Goal: Task Accomplishment & Management: Manage account settings

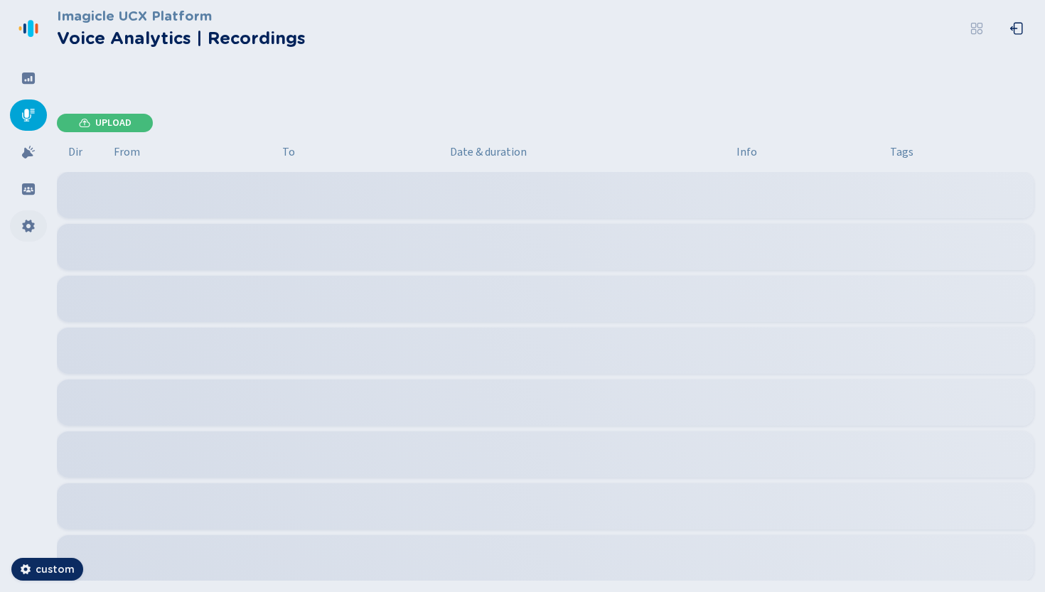
click at [22, 213] on div at bounding box center [28, 225] width 37 height 31
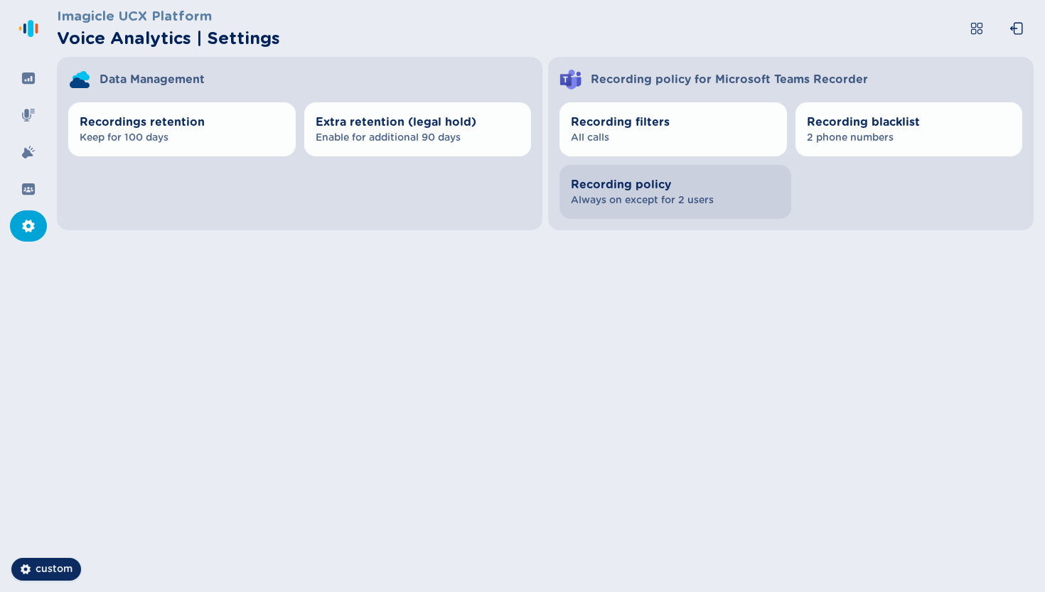
click at [651, 211] on button "Recording policy Always on except for 2 users" at bounding box center [675, 192] width 232 height 54
select select "AlwaysOn"
select select "OnDemand"
select select "AlwaysOn"
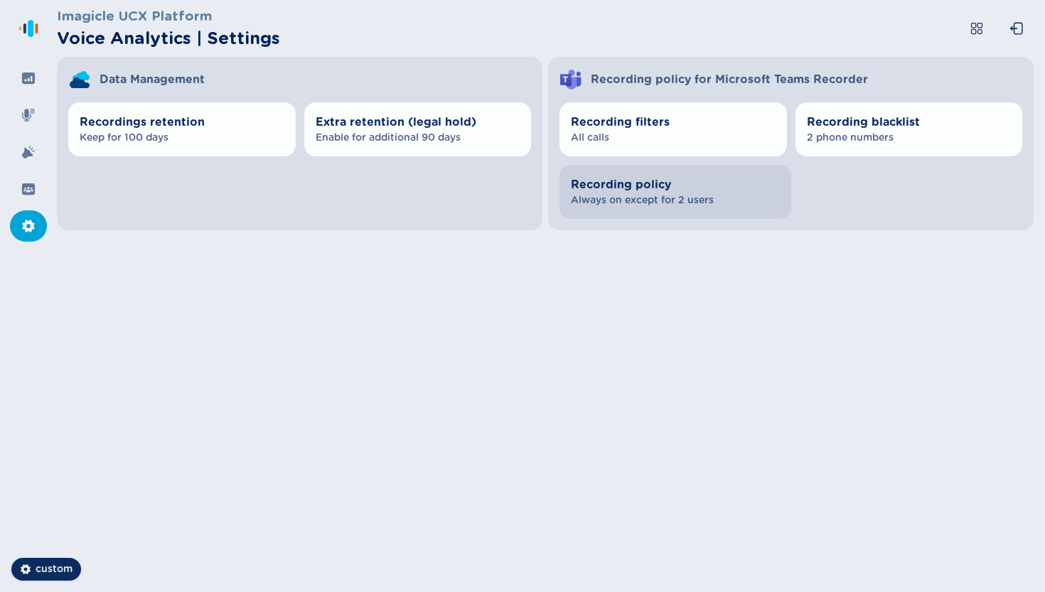
select select "OnDemand"
select select "AlwaysOn"
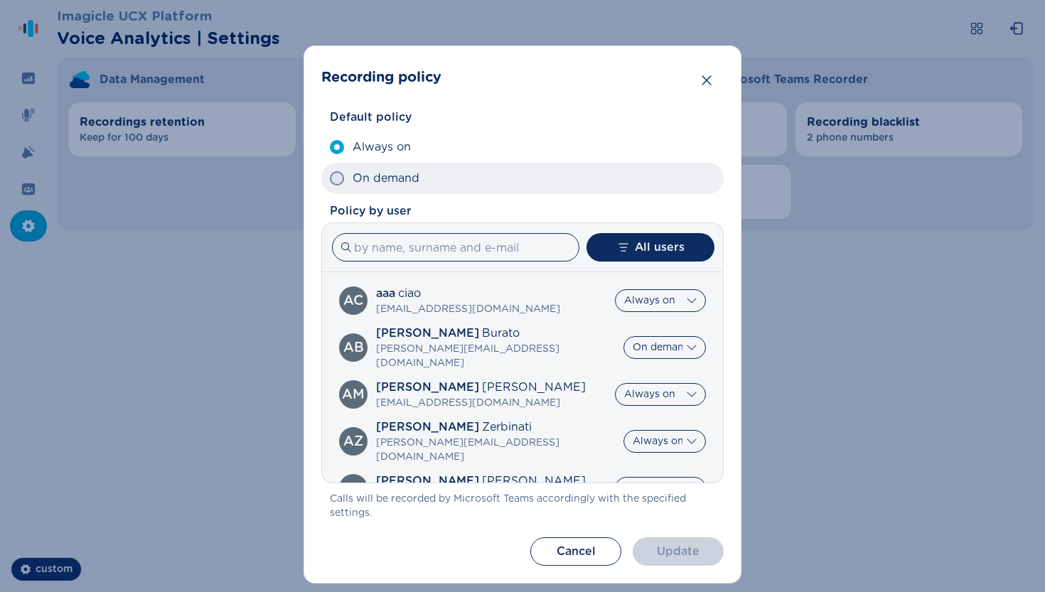
click at [562, 189] on label "On demand" at bounding box center [522, 178] width 402 height 31
click at [330, 179] on input "On demand" at bounding box center [329, 178] width 1 height 1
radio input "true"
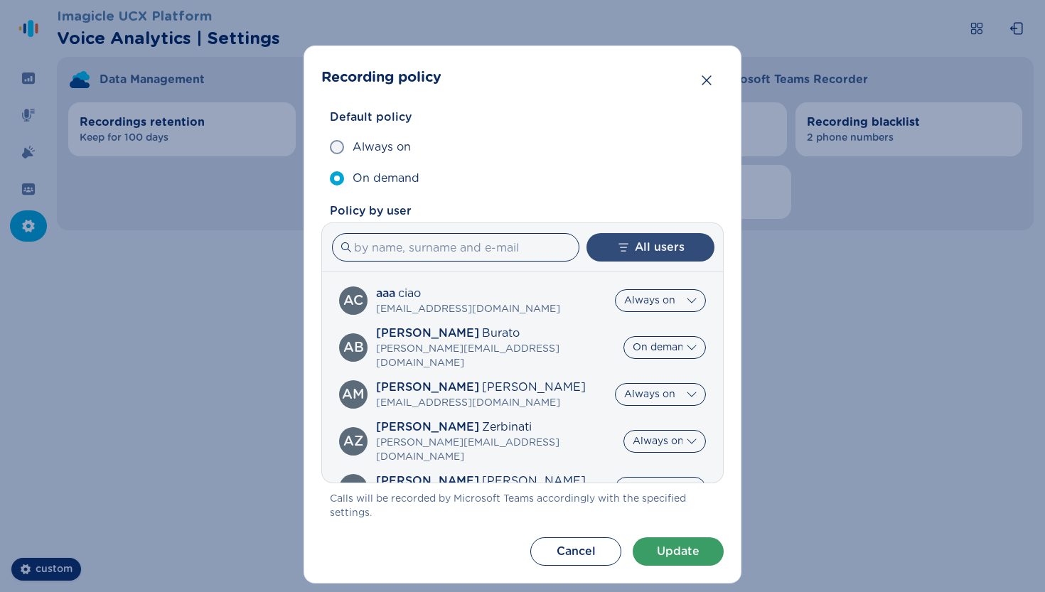
click at [625, 241] on icon "button" at bounding box center [623, 247] width 14 height 14
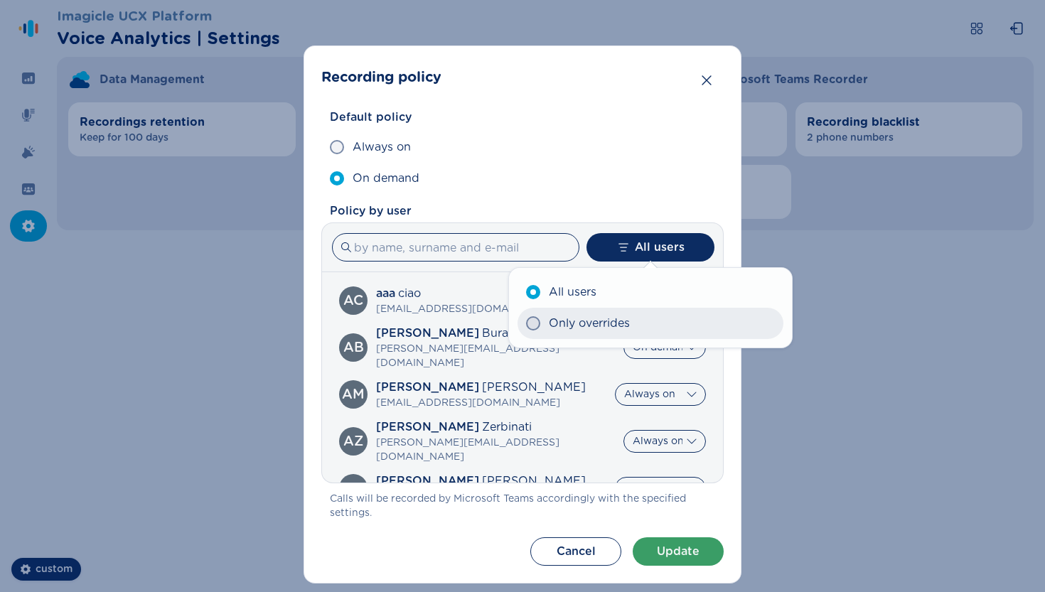
drag, startPoint x: 599, startPoint y: 301, endPoint x: 596, endPoint y: 329, distance: 28.6
click at [596, 329] on div "All users Only overrides" at bounding box center [650, 307] width 266 height 63
click at [595, 315] on span "Only overrides" at bounding box center [589, 323] width 81 height 17
click at [526, 323] on input "Only overrides" at bounding box center [525, 323] width 1 height 1
